Goal: Task Accomplishment & Management: Use online tool/utility

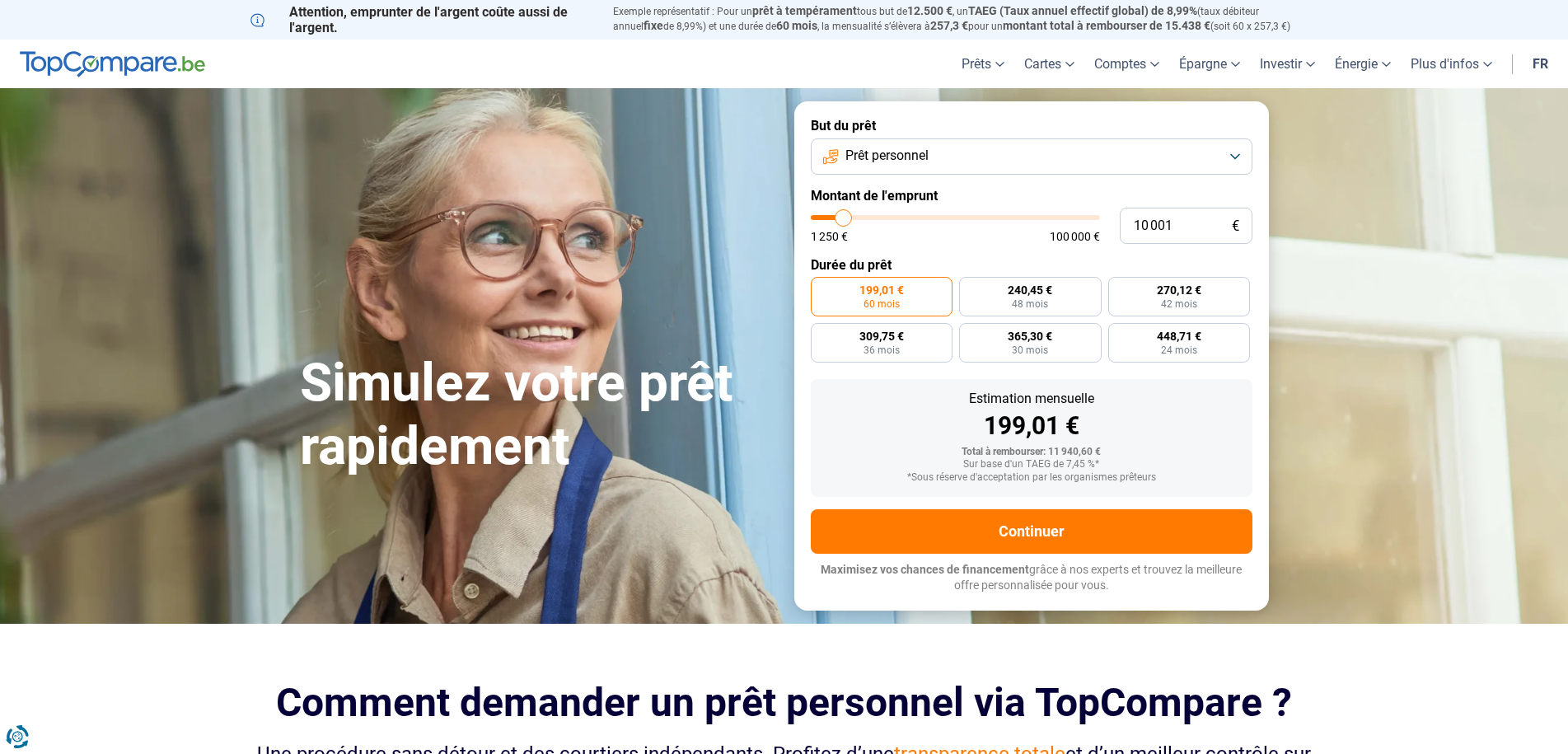
type input "9 500"
type input "9500"
type input "9 750"
type input "9750"
type input "10 000"
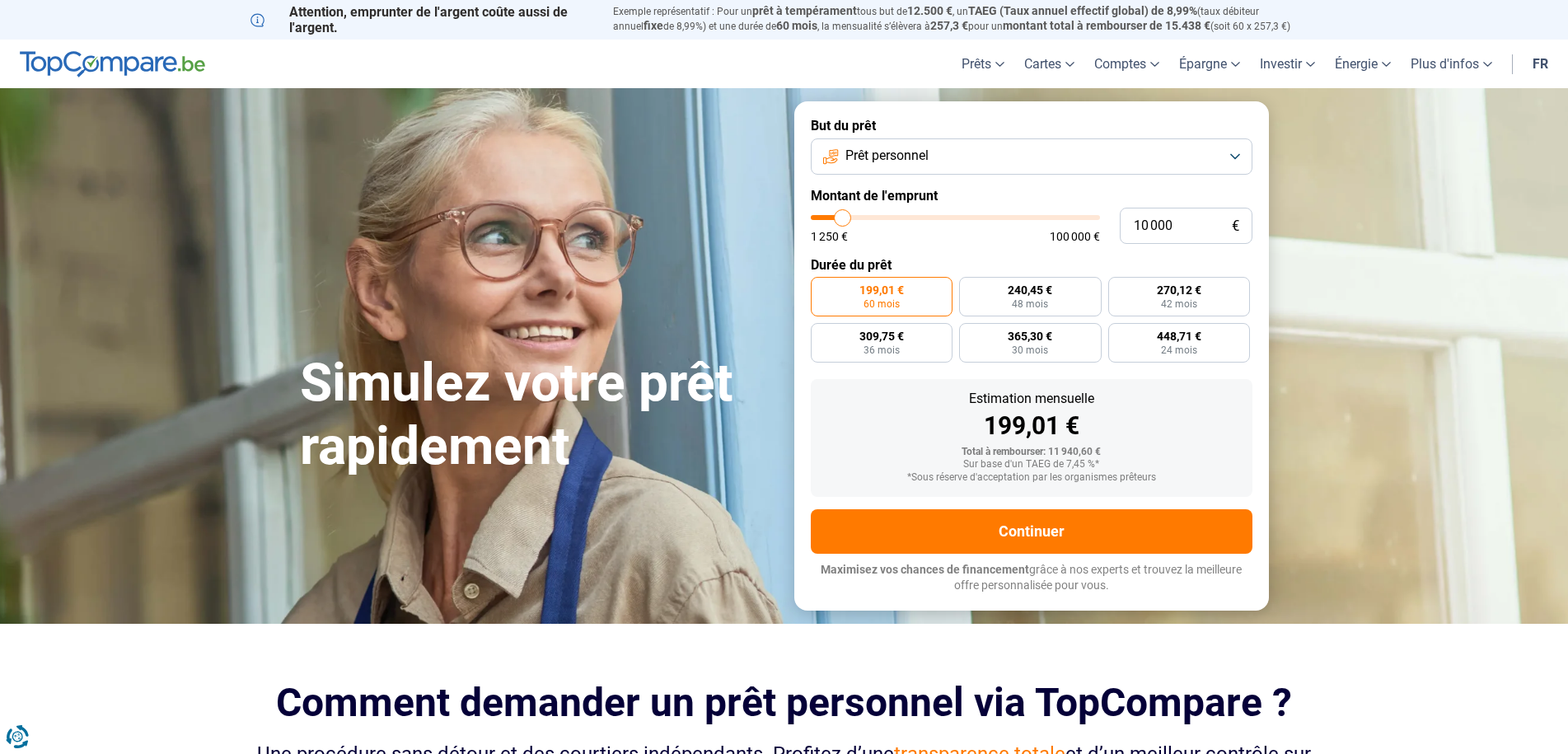
type input "10000"
type input "10 250"
type input "10250"
type input "11 000"
type input "11000"
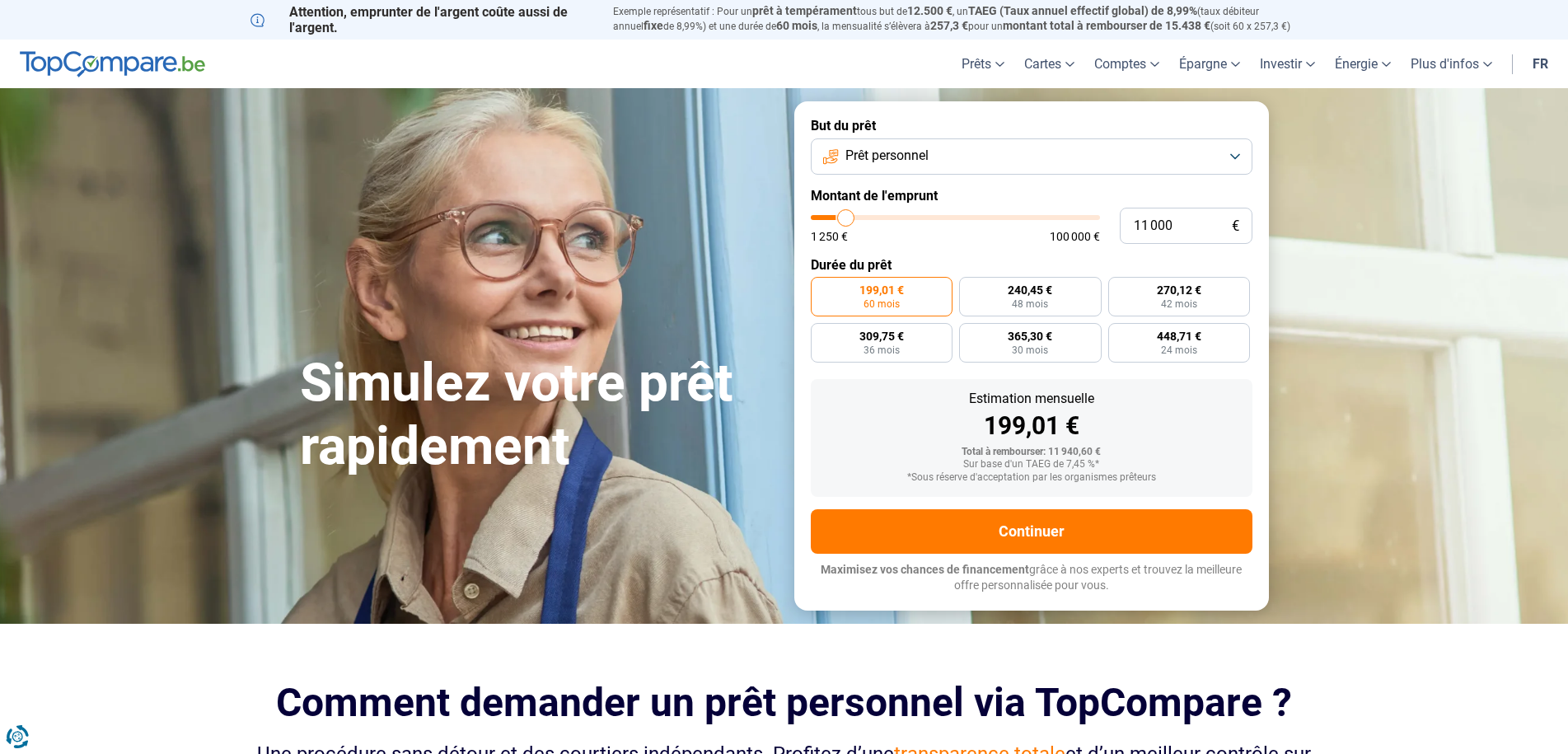
type input "11 250"
type input "11250"
type input "12 750"
type input "12750"
type input "14 500"
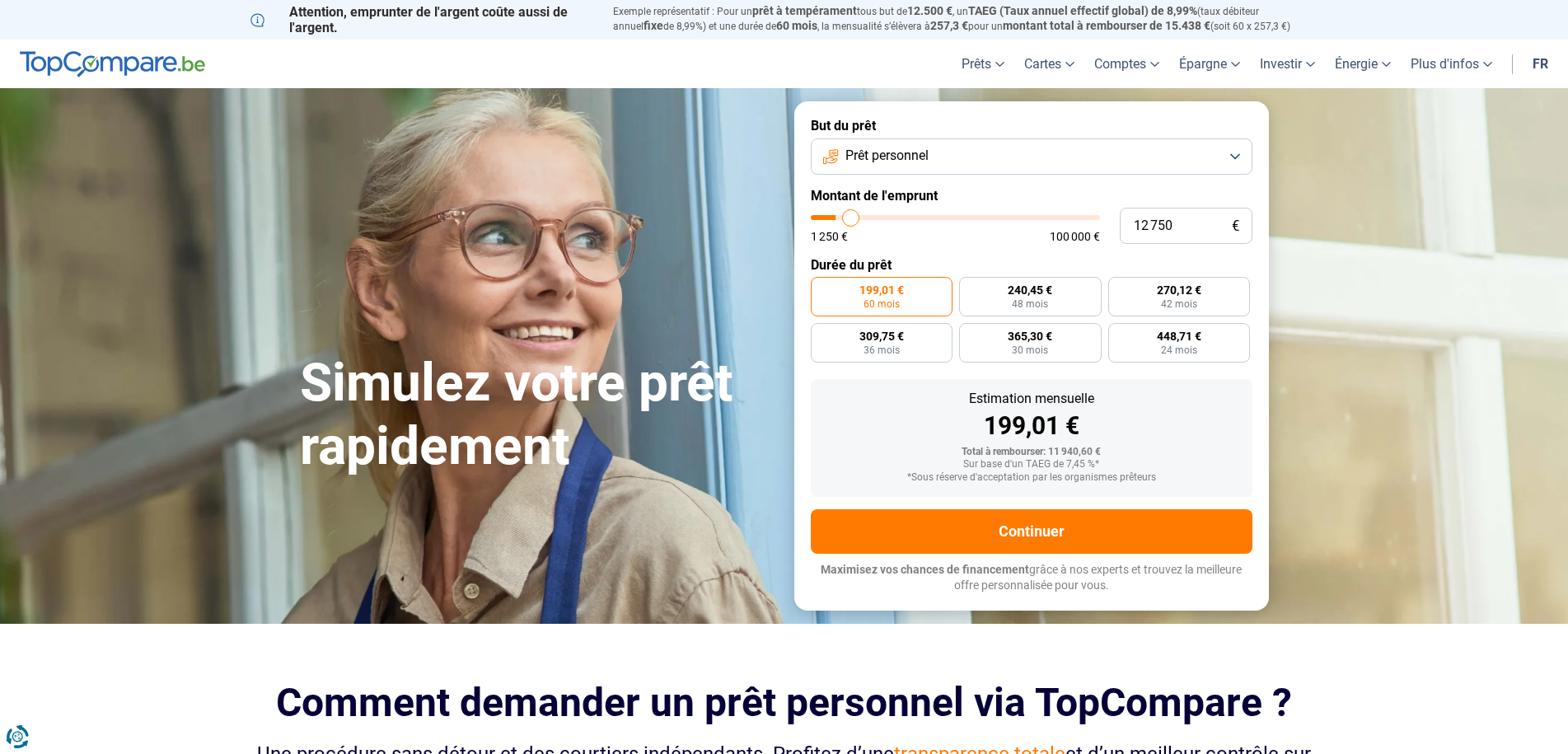
type input "14500"
type input "17 250"
type input "17250"
type input "22 000"
type input "22000"
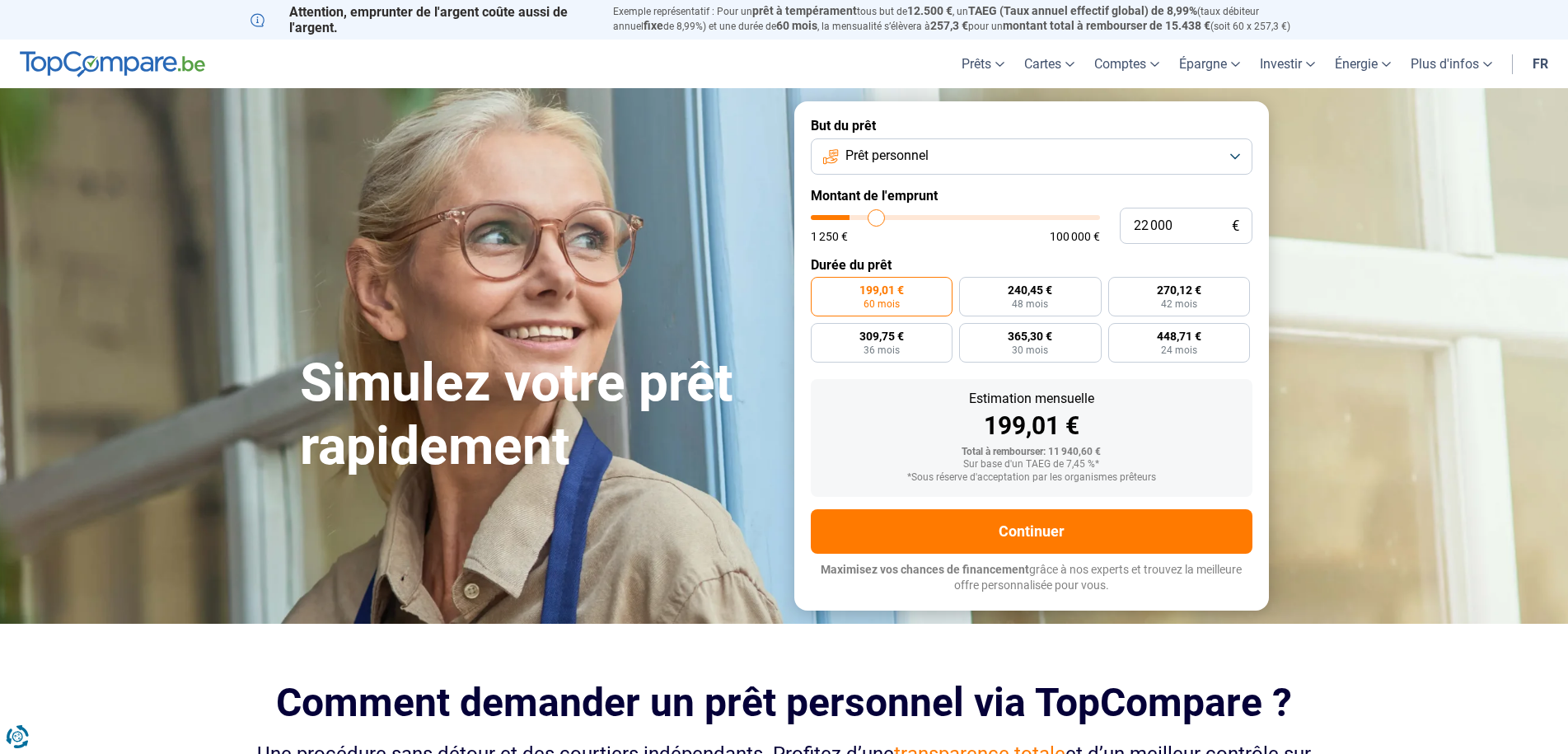
type input "26 000"
type input "26000"
type input "29 750"
type input "29750"
type input "33 750"
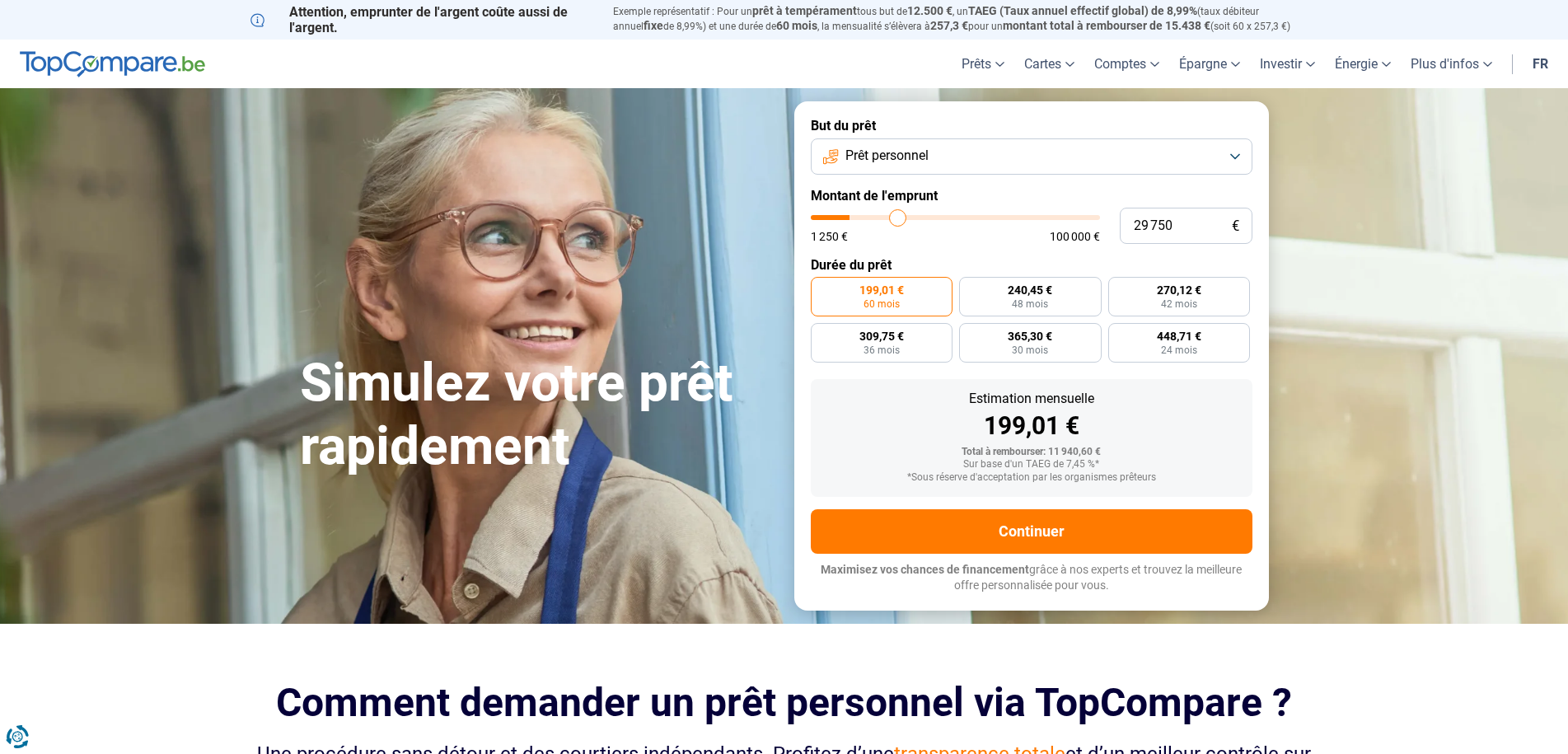
type input "33750"
type input "37 750"
type input "37750"
type input "43 000"
type input "43000"
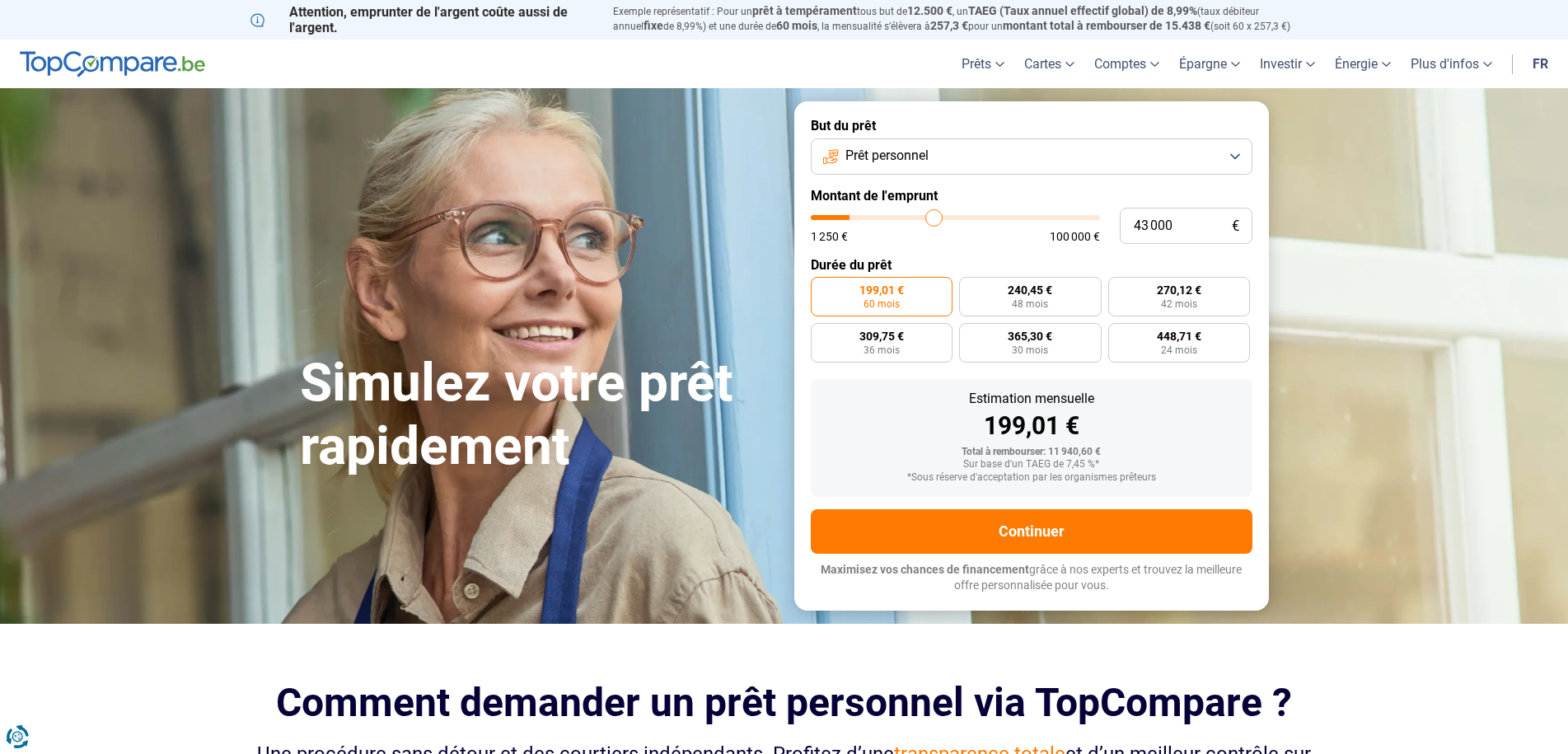
type input "46 000"
type input "46000"
type input "49 000"
type input "49000"
type input "52 500"
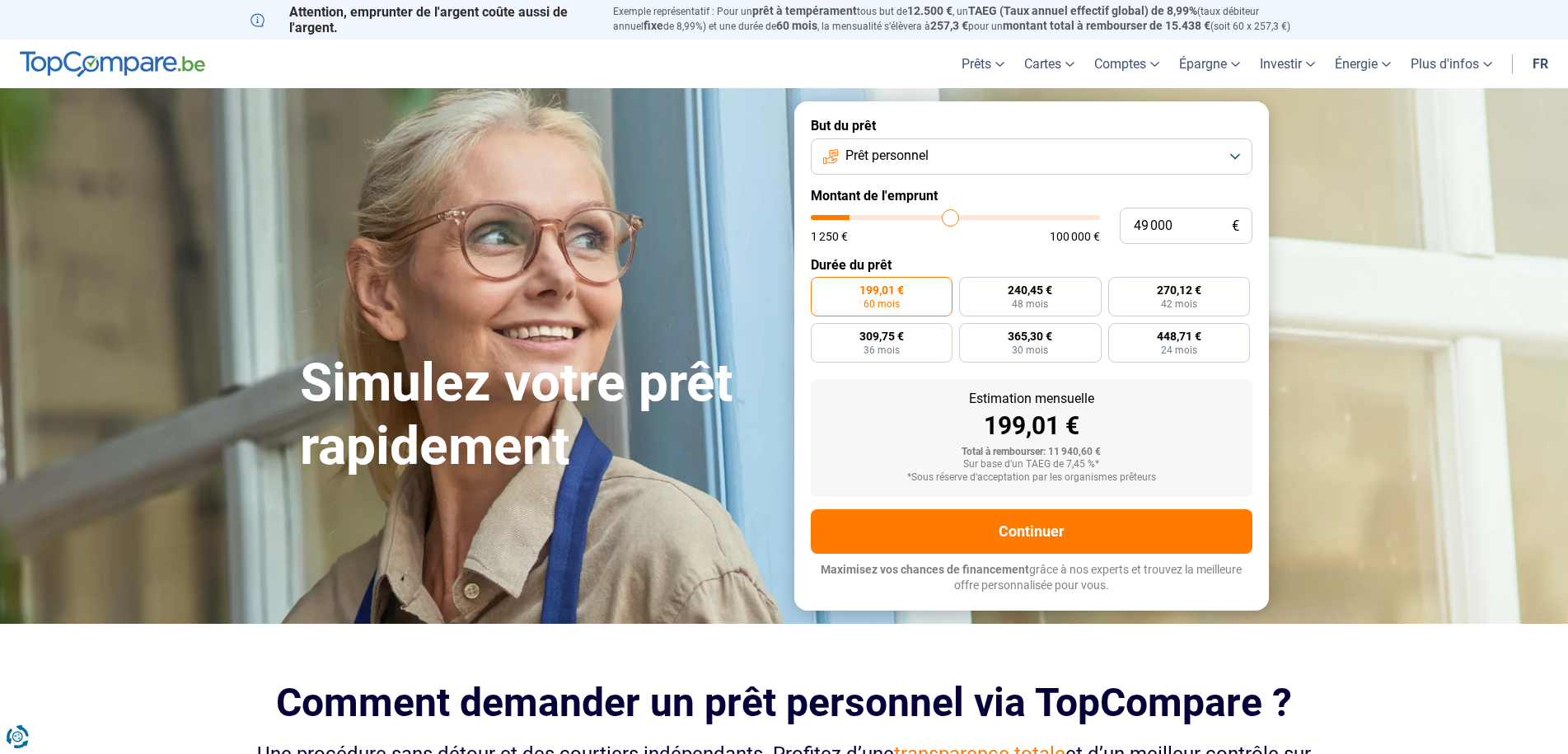
type input "52500"
type input "55 500"
type input "55500"
type input "58 000"
type input "58000"
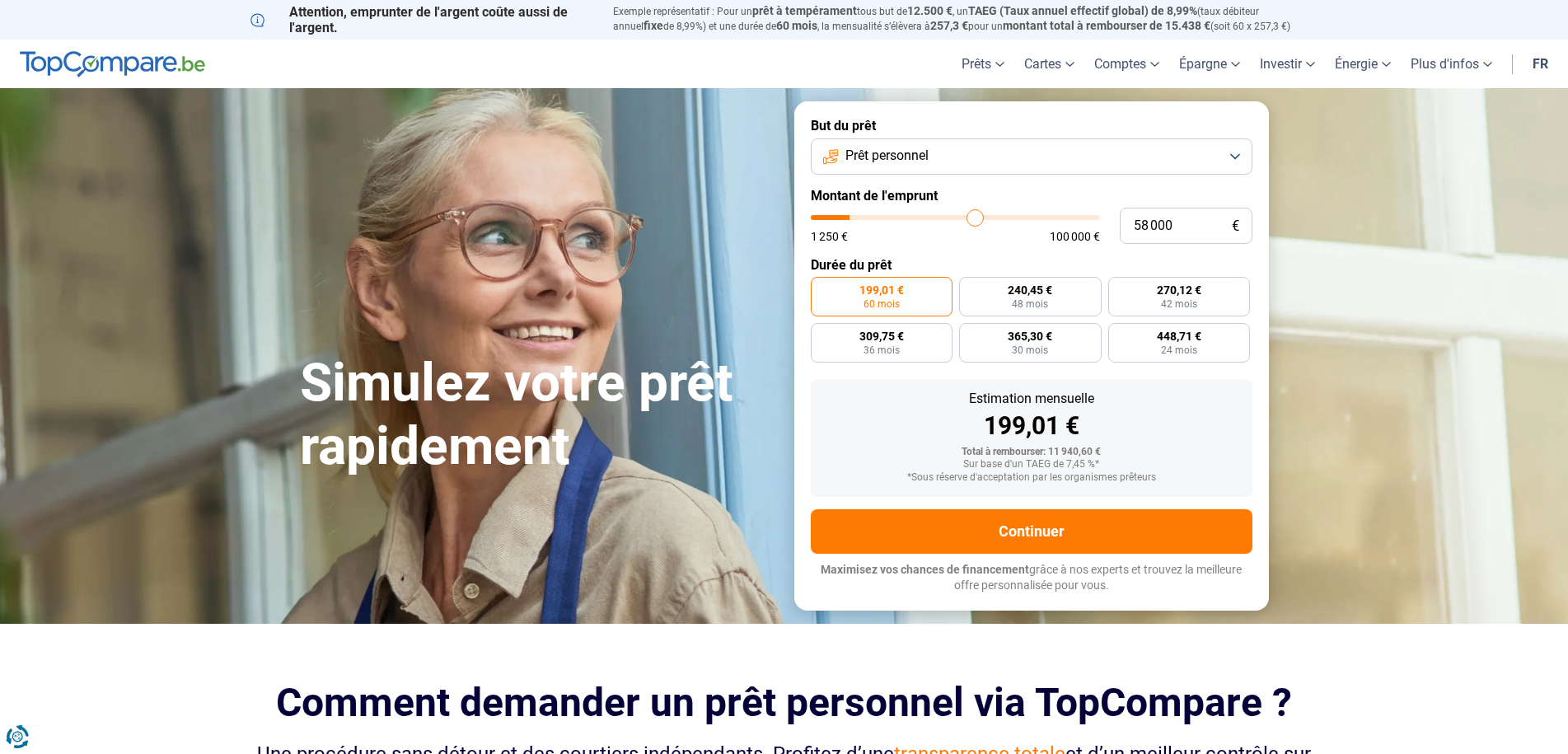
type input "61 500"
type input "61500"
type input "66 000"
type input "66000"
type input "68 000"
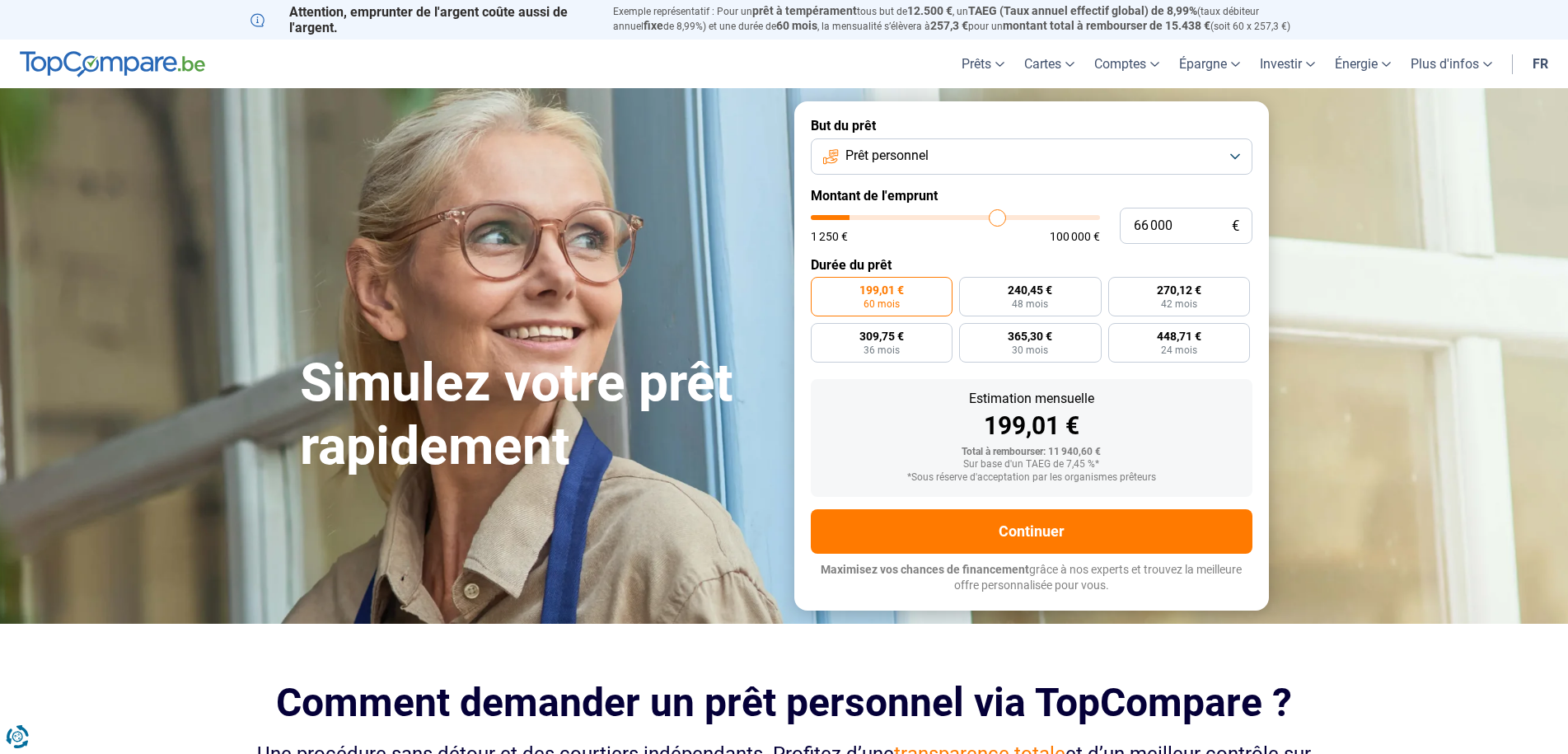
type input "68000"
type input "69 750"
type input "69750"
type input "72 250"
type input "72250"
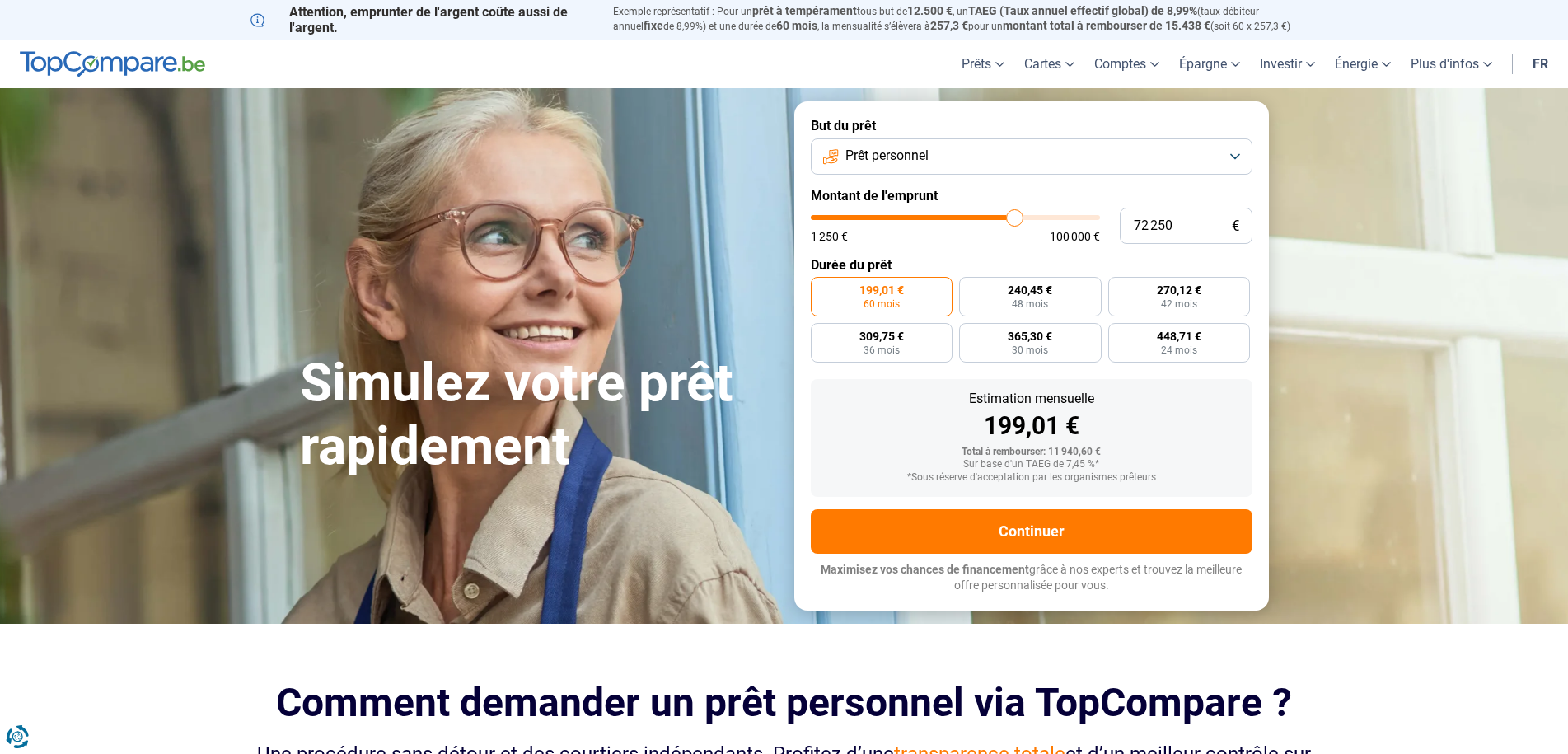
type input "74 000"
type input "74000"
type input "76 750"
type input "76750"
type input "77 750"
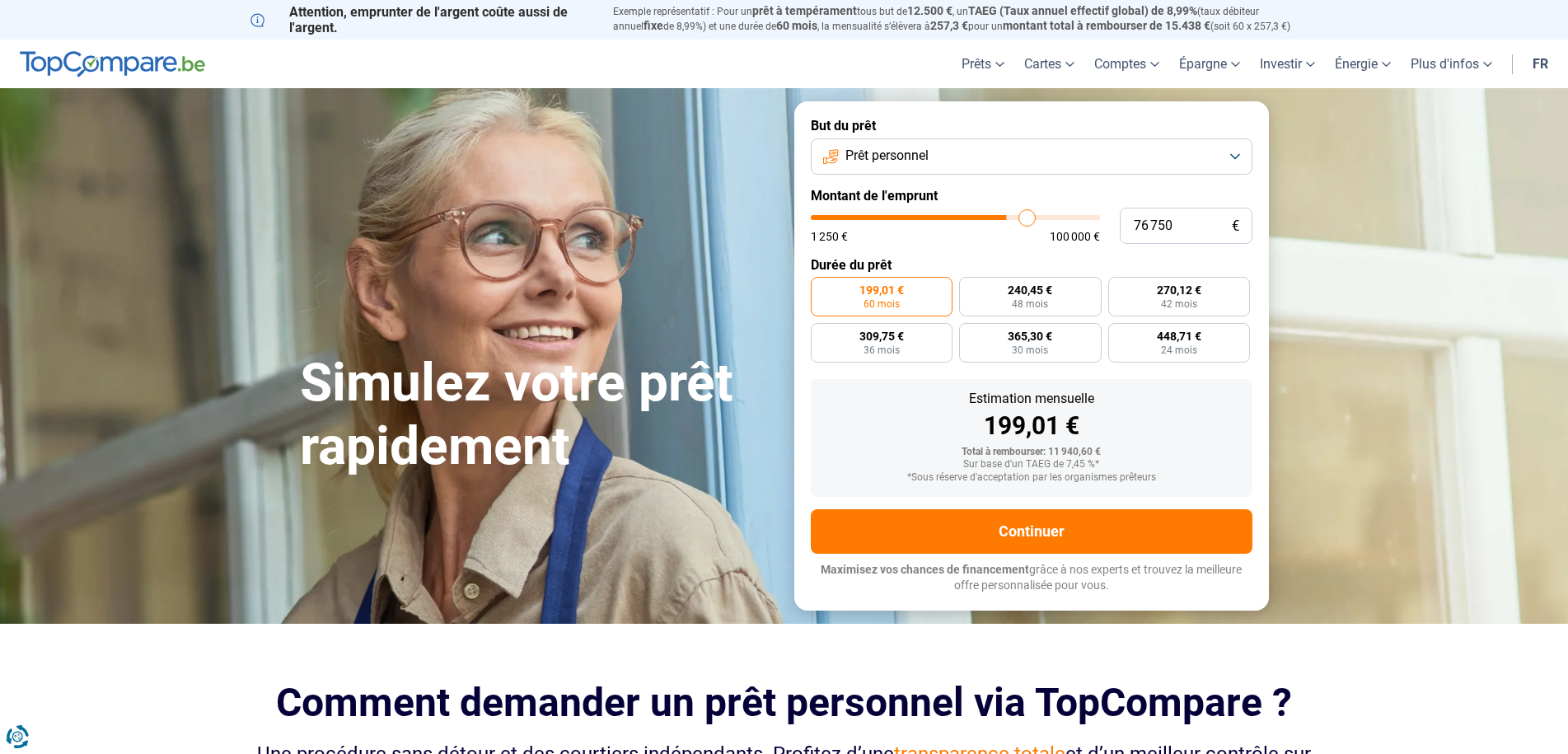
type input "77750"
type input "78 500"
type input "78500"
type input "79 750"
type input "79750"
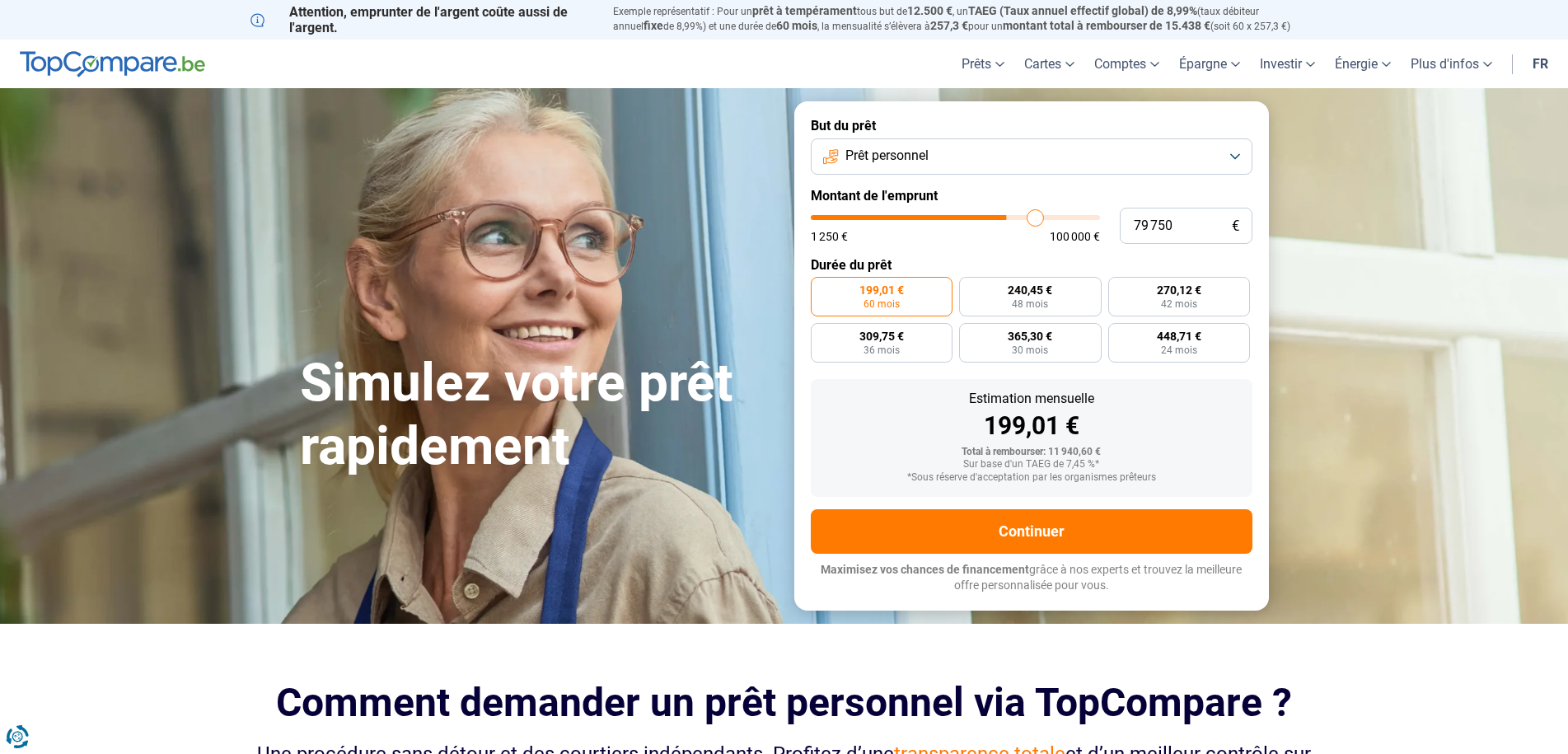
type input "81 500"
type input "81500"
type input "83 000"
type input "83000"
type input "85 000"
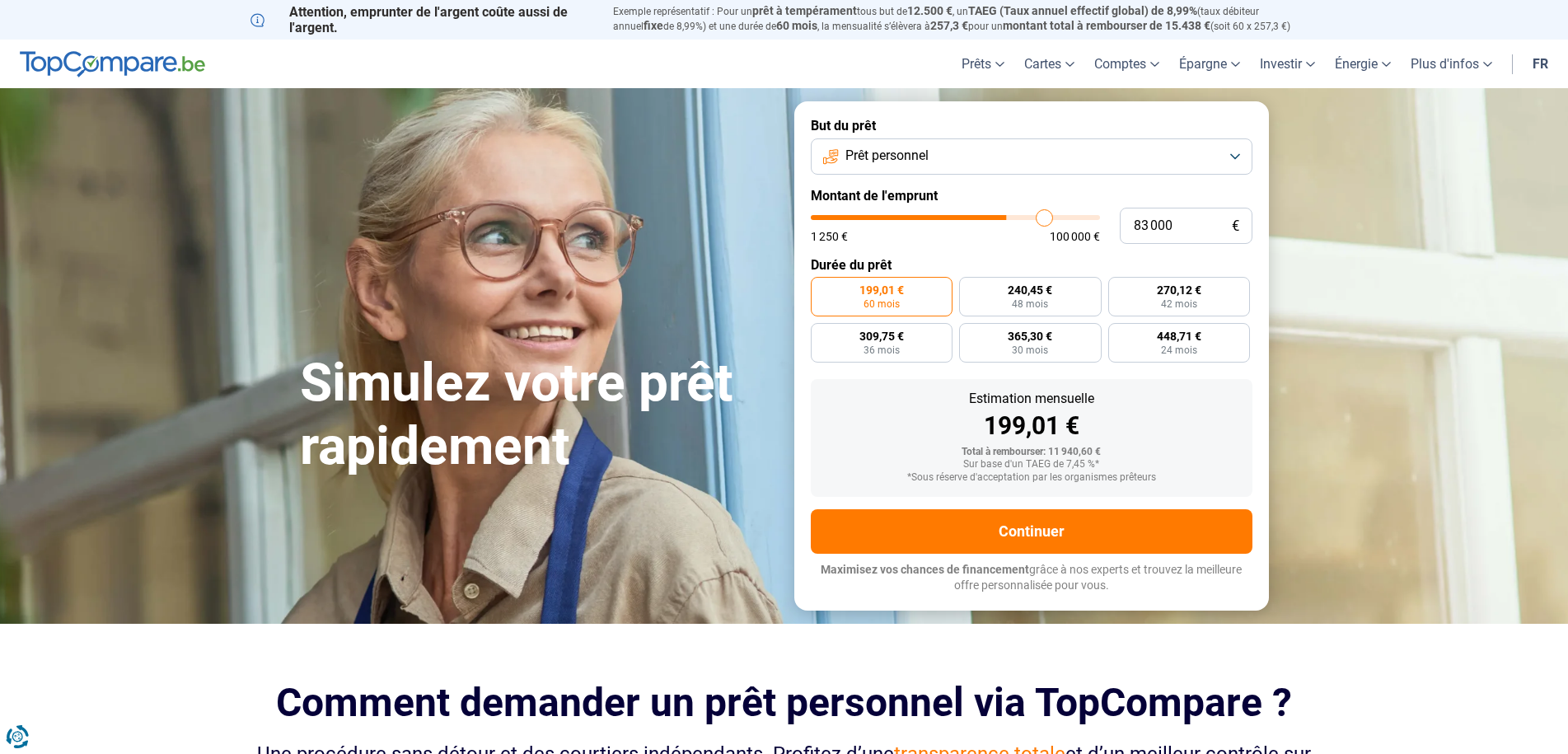
type input "85000"
type input "87 000"
type input "87000"
type input "88 500"
type input "88500"
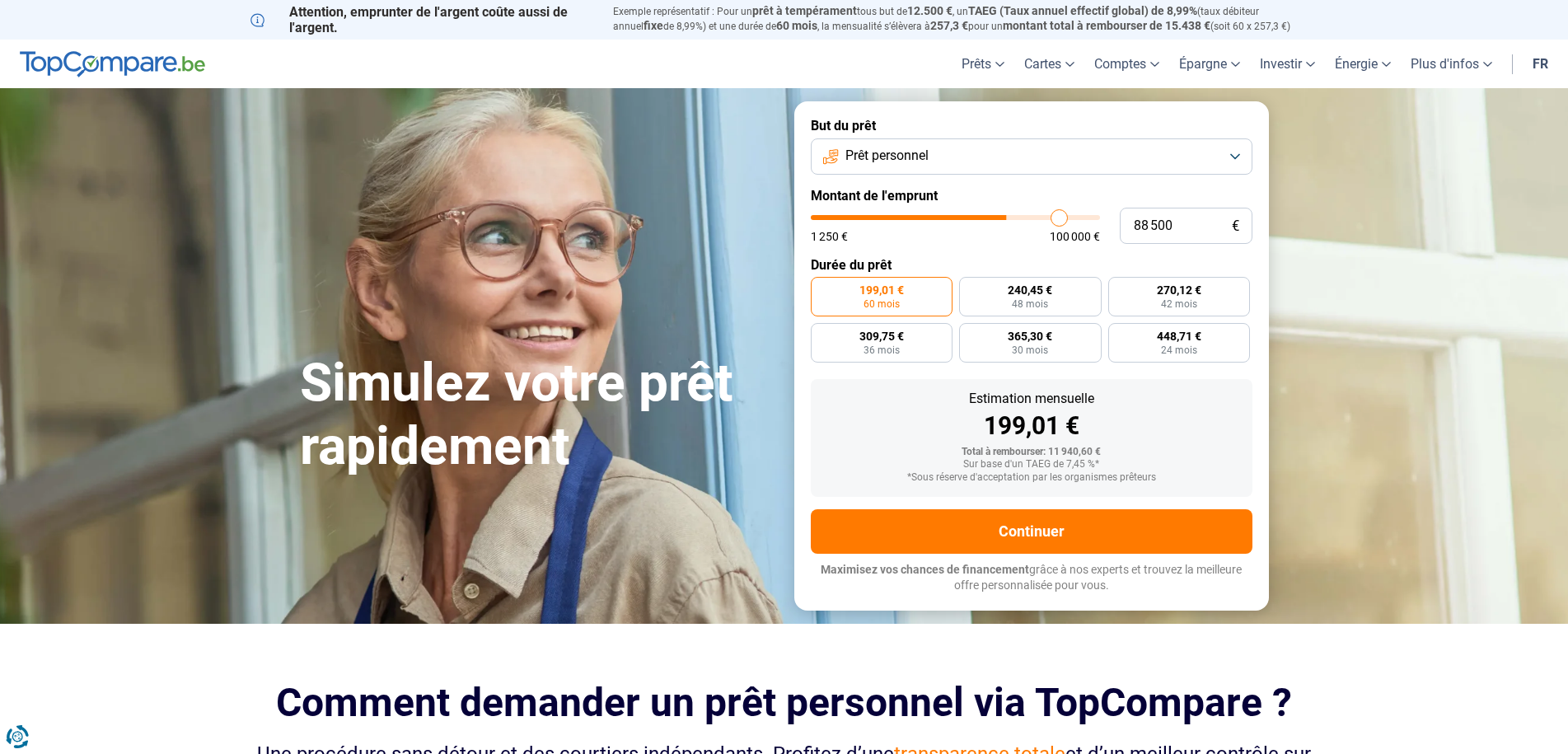
type input "90 250"
type input "90250"
type input "92 750"
type input "92750"
type input "93 000"
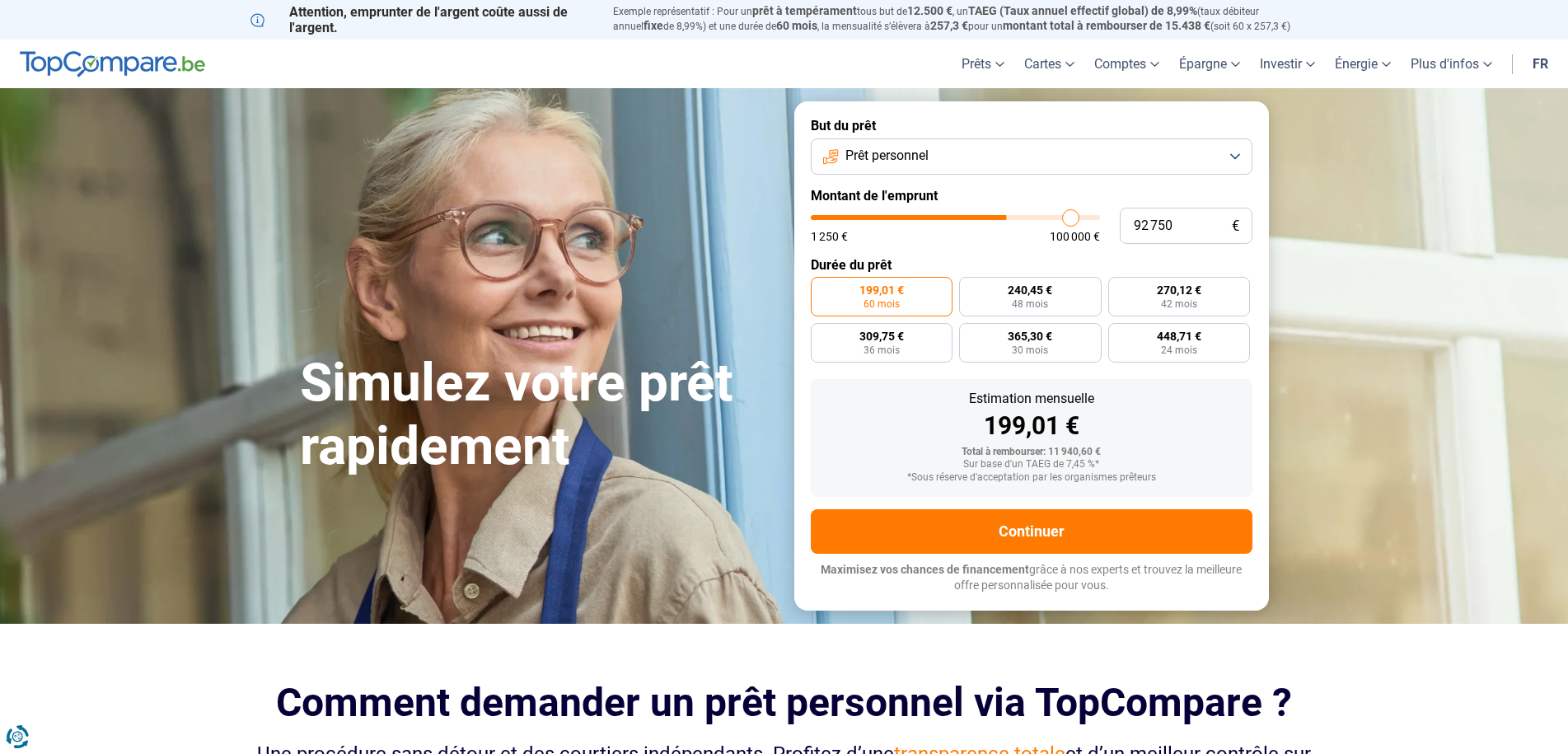
type input "93000"
type input "95 000"
type input "95000"
type input "96 250"
type input "96250"
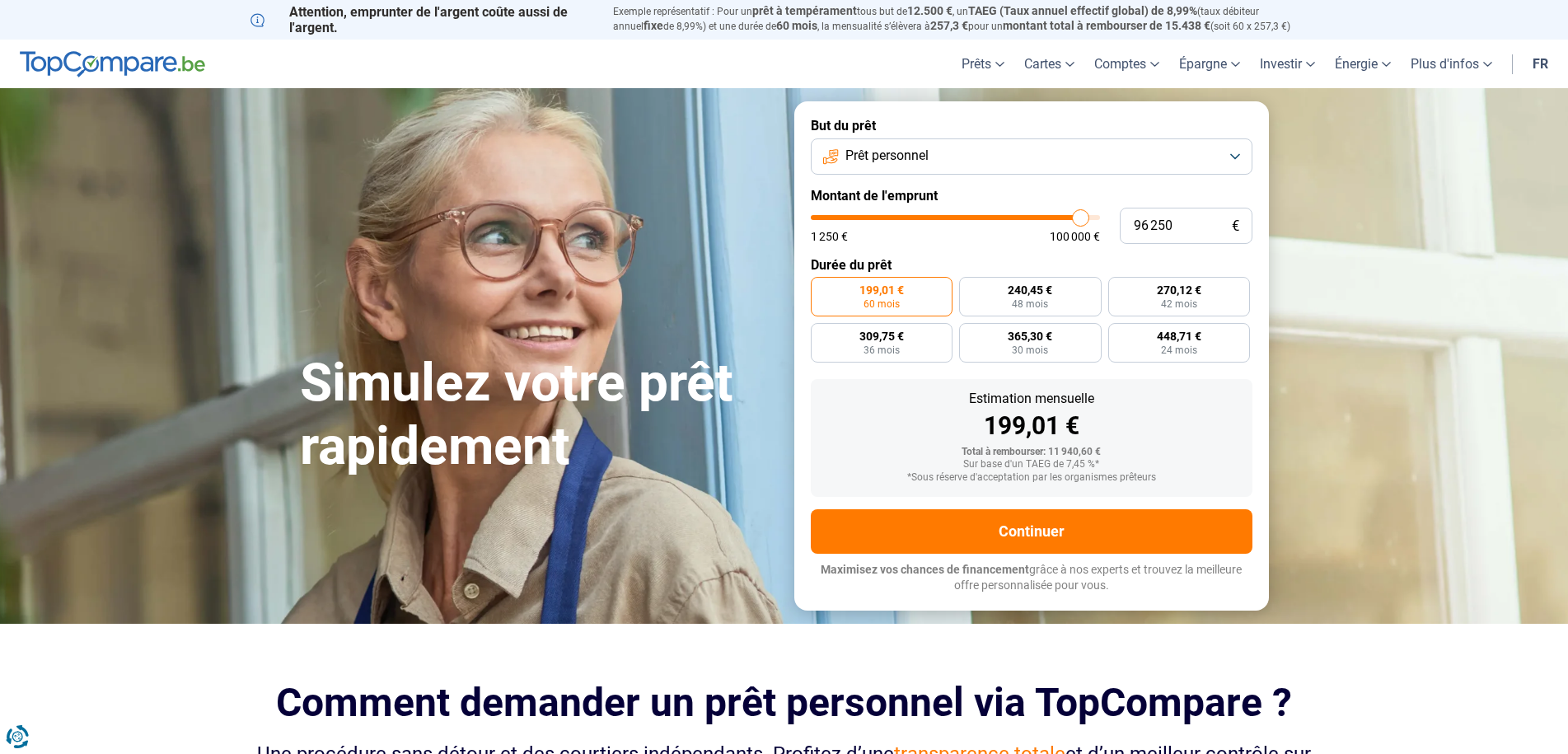
type input "98 000"
type input "98000"
type input "99 250"
type input "99250"
type input "100 000"
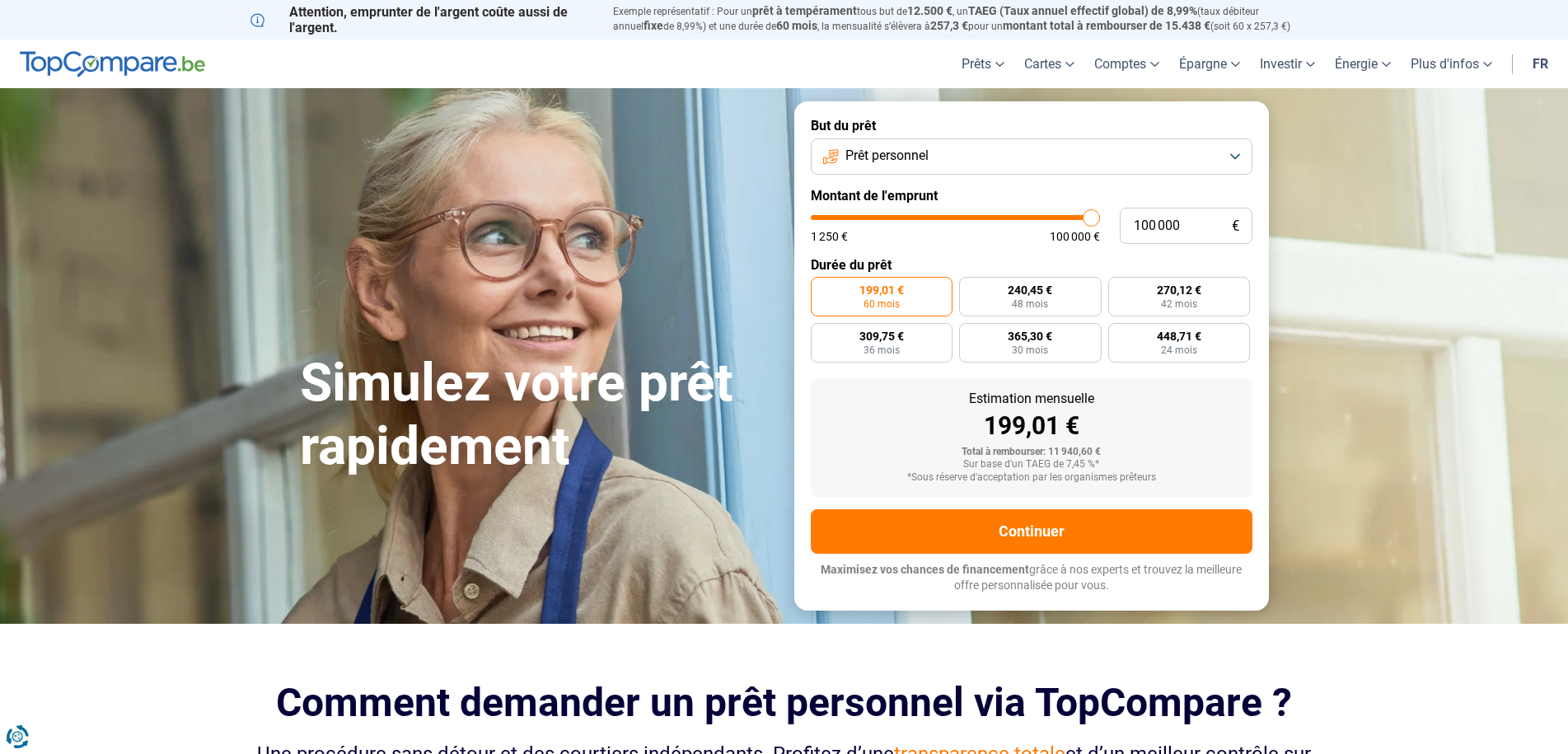
drag, startPoint x: 842, startPoint y: 219, endPoint x: 1139, endPoint y: 217, distance: 297.0
type input "100000"
click at [1100, 217] on input "range" at bounding box center [955, 218] width 289 height 5
radio input "false"
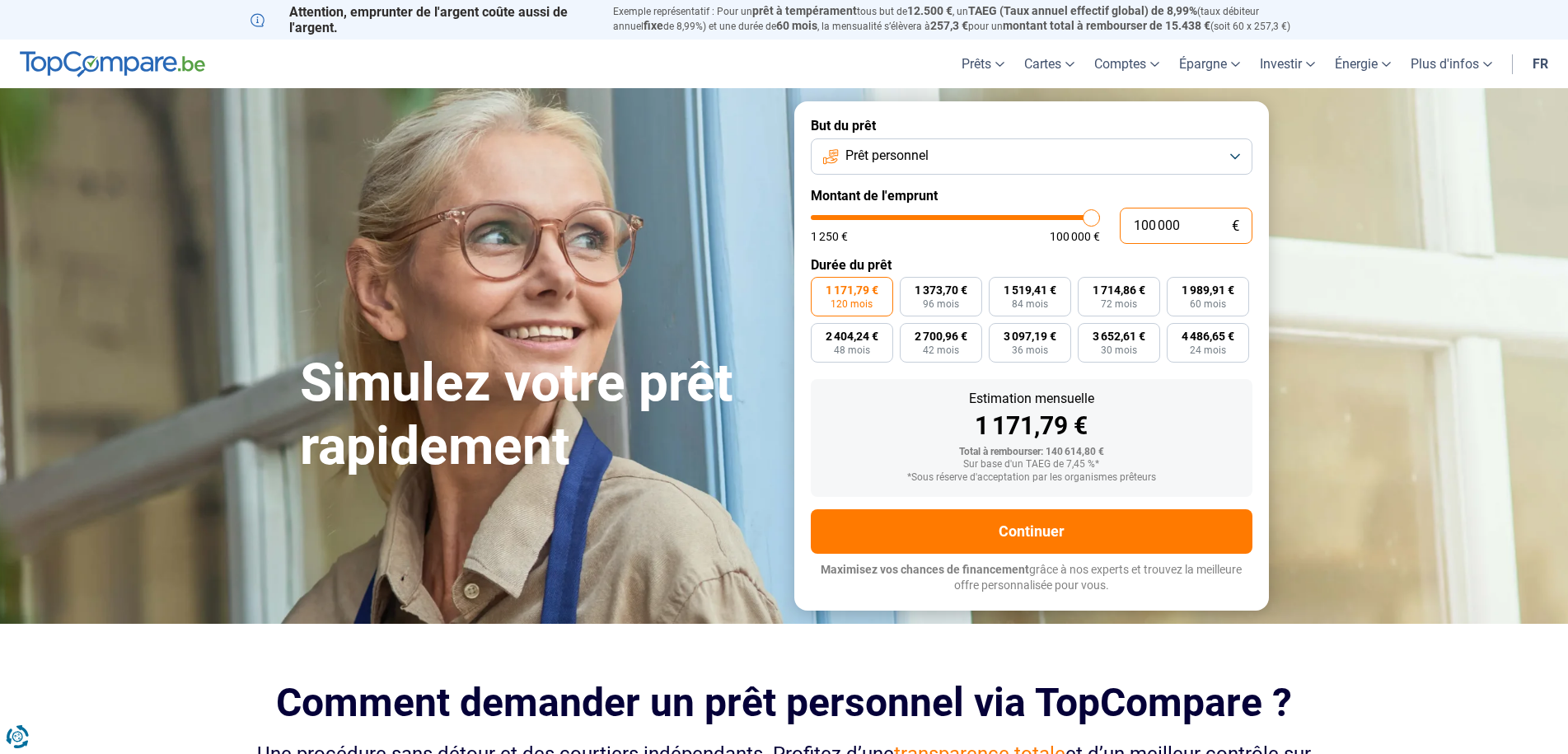
click at [1143, 230] on input "100 000" at bounding box center [1186, 226] width 132 height 36
type input "0"
type input "1250"
type input "5"
type input "1250"
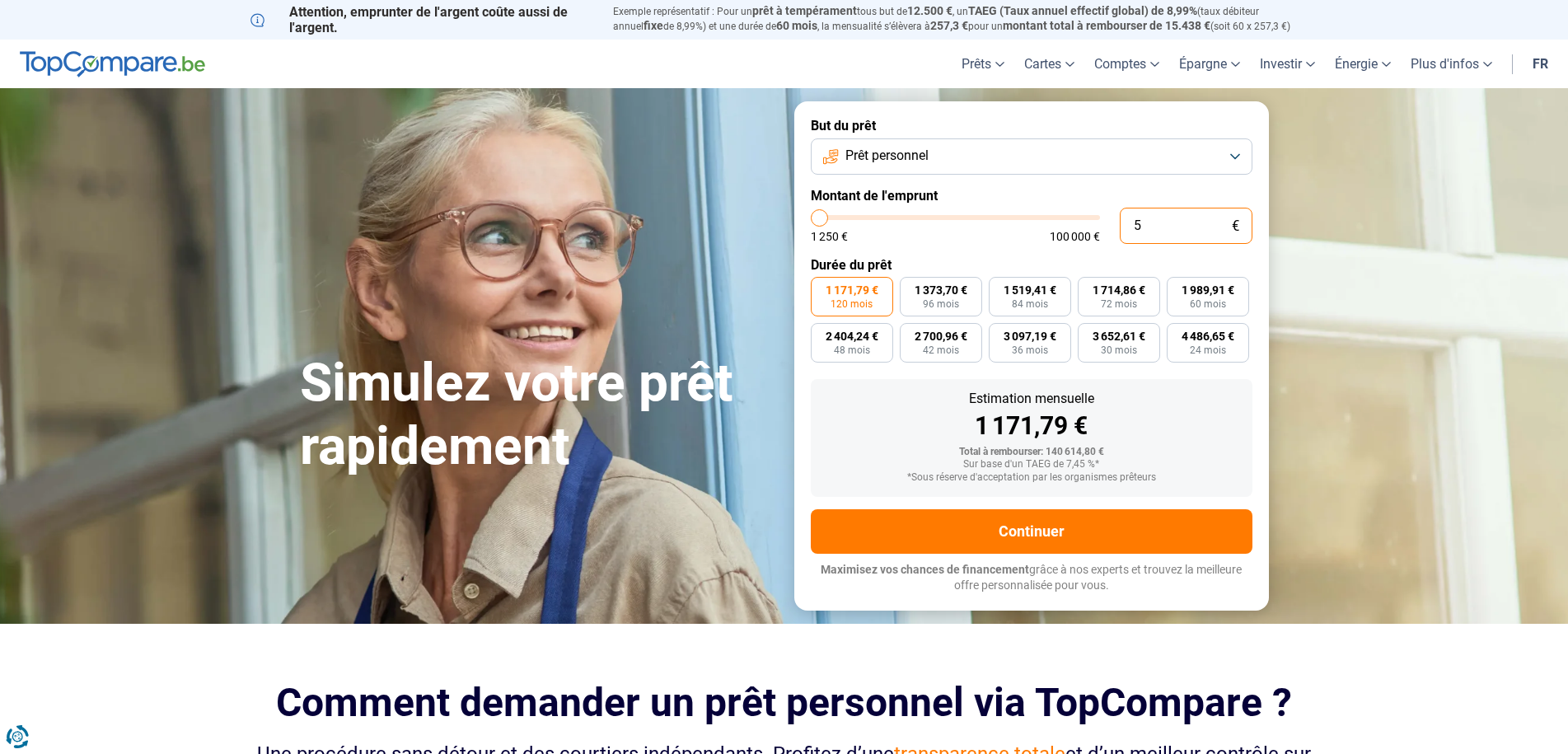
type input "50"
type input "1250"
type input "500"
type input "1250"
type input "5 000"
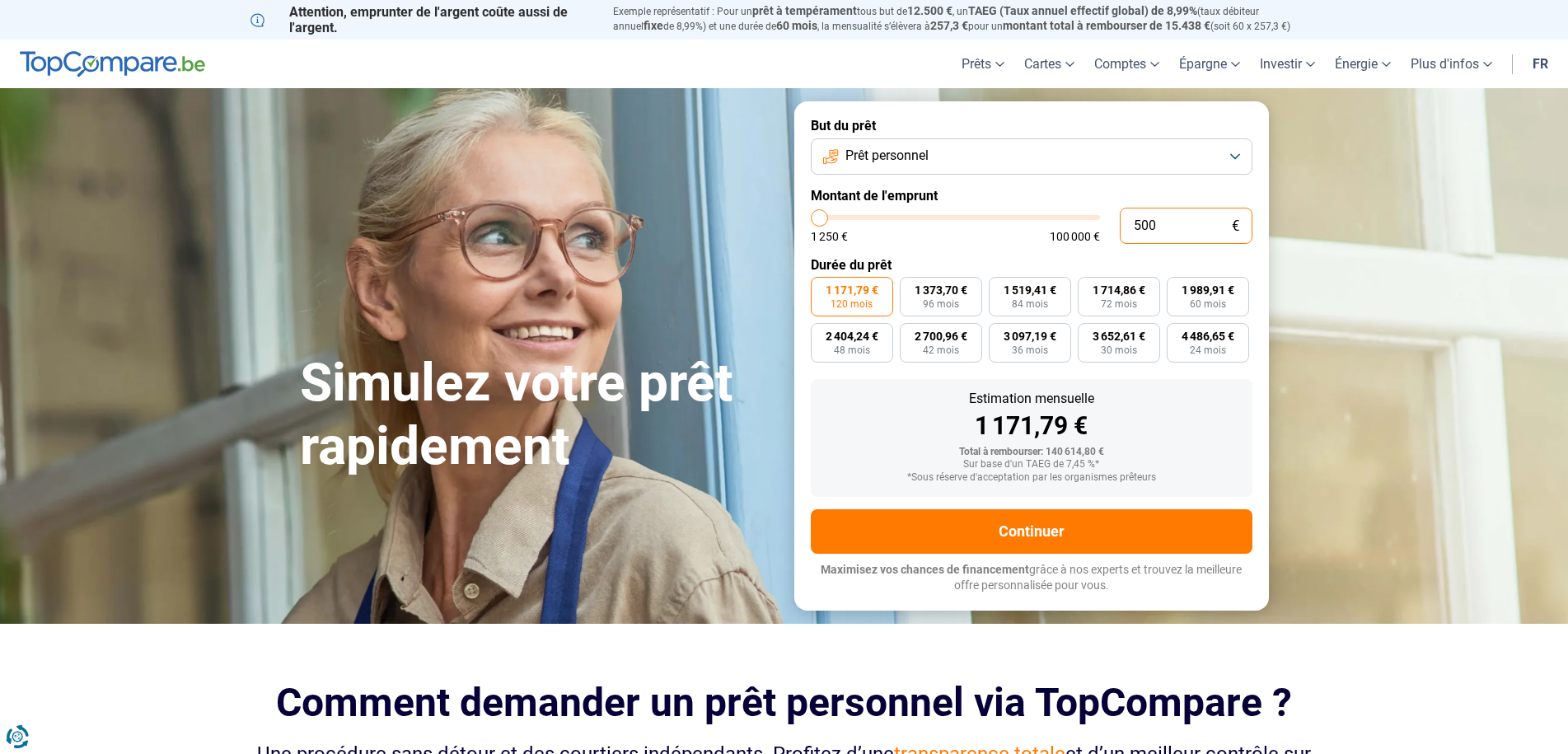
type input "5000"
type input "50 000"
type input "50000"
type input "500 000"
type input "100000"
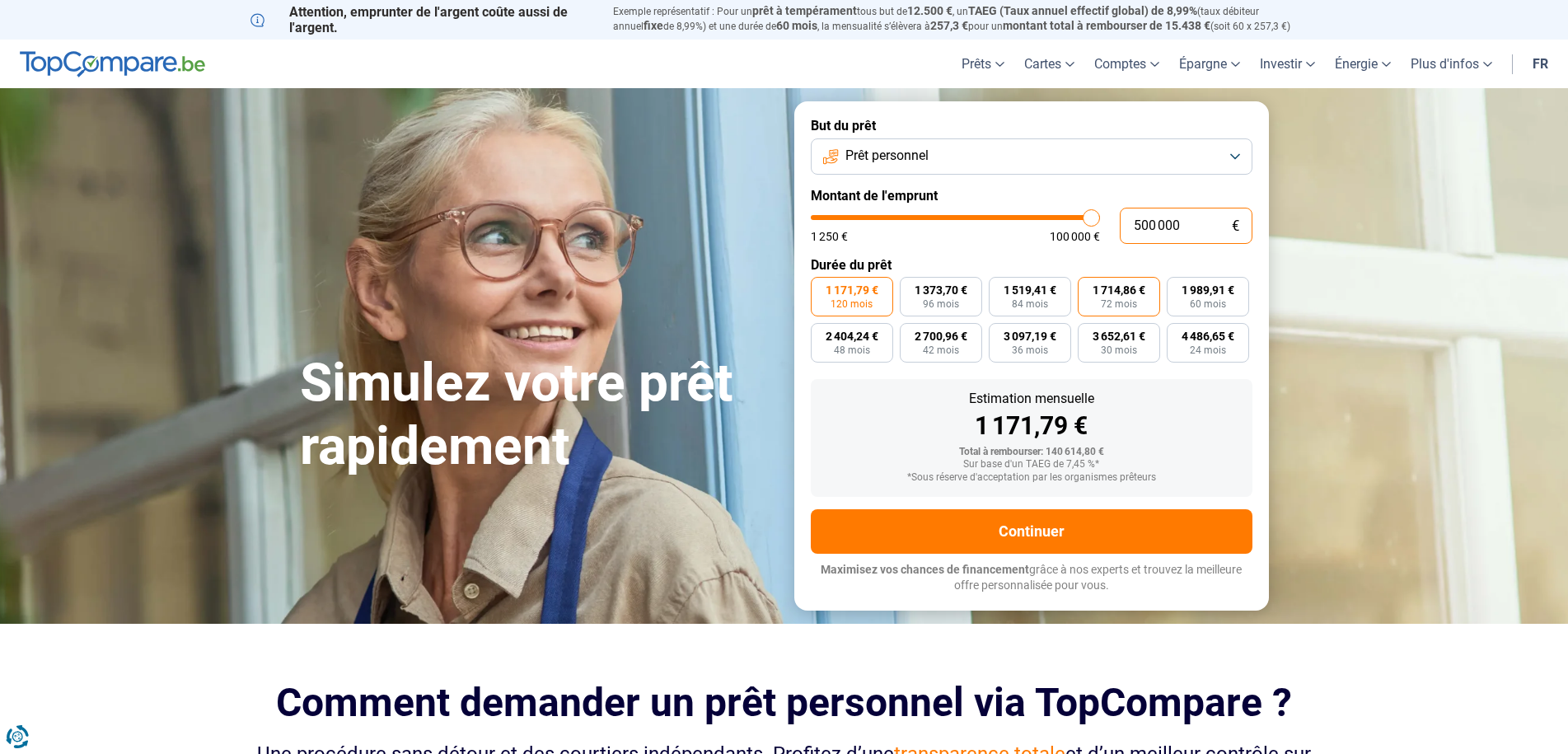
type input "100 000"
type input "100000"
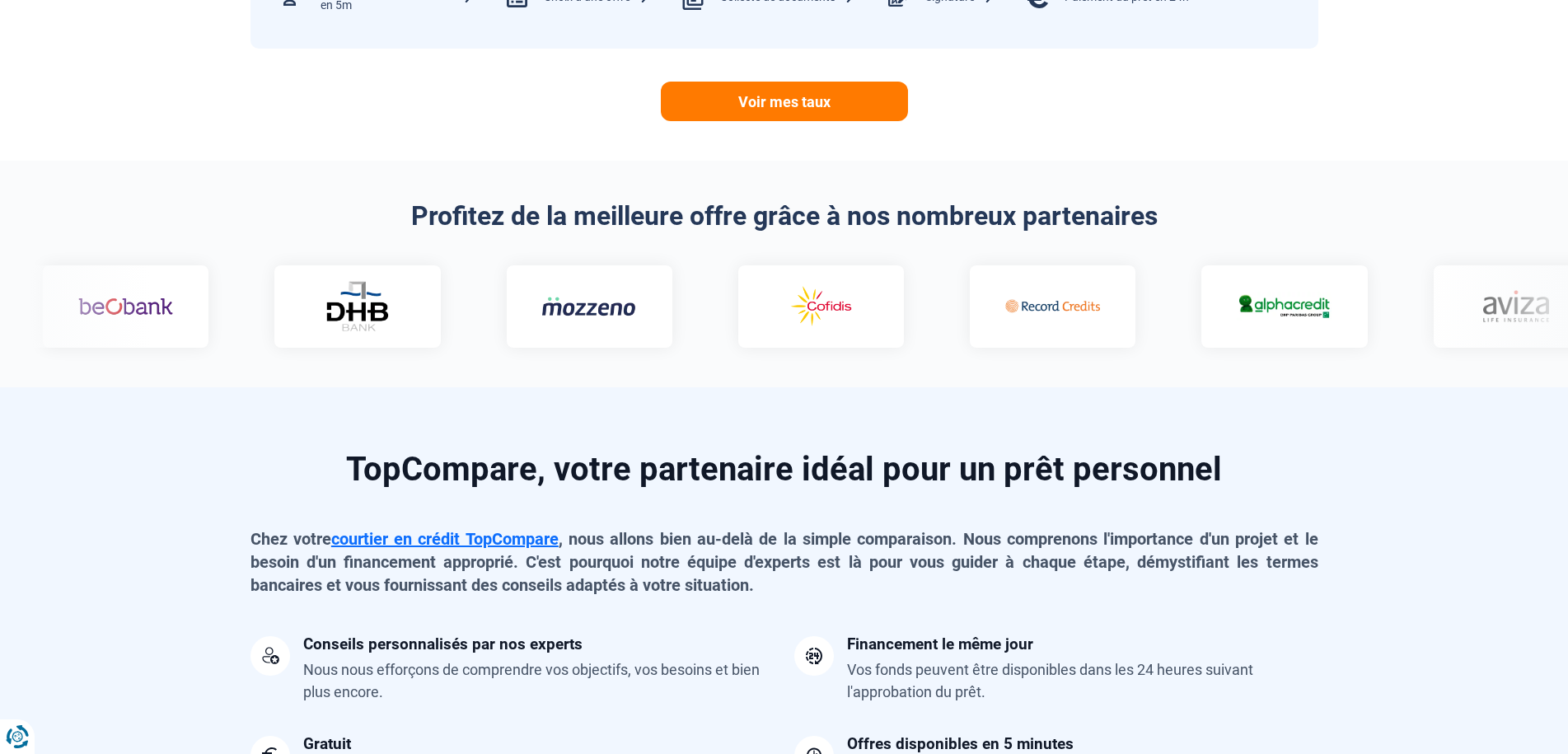
scroll to position [906, 0]
